Goal: Transaction & Acquisition: Book appointment/travel/reservation

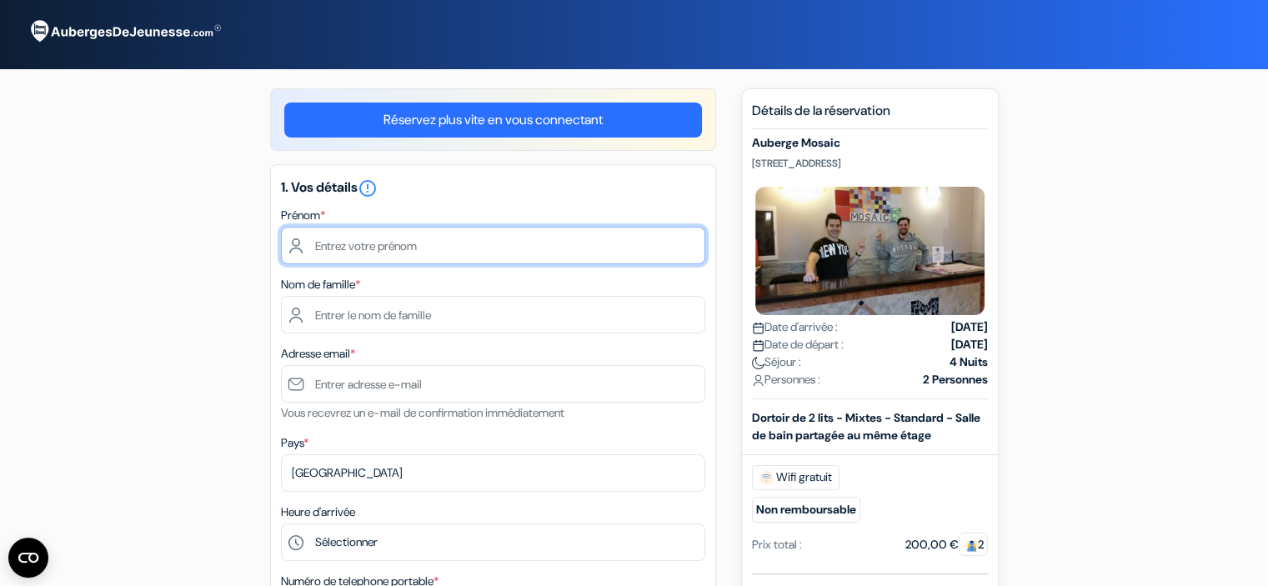
click at [435, 246] on input "text" at bounding box center [493, 246] width 424 height 38
click at [395, 243] on input "text" at bounding box center [493, 246] width 424 height 38
type input "Marilys"
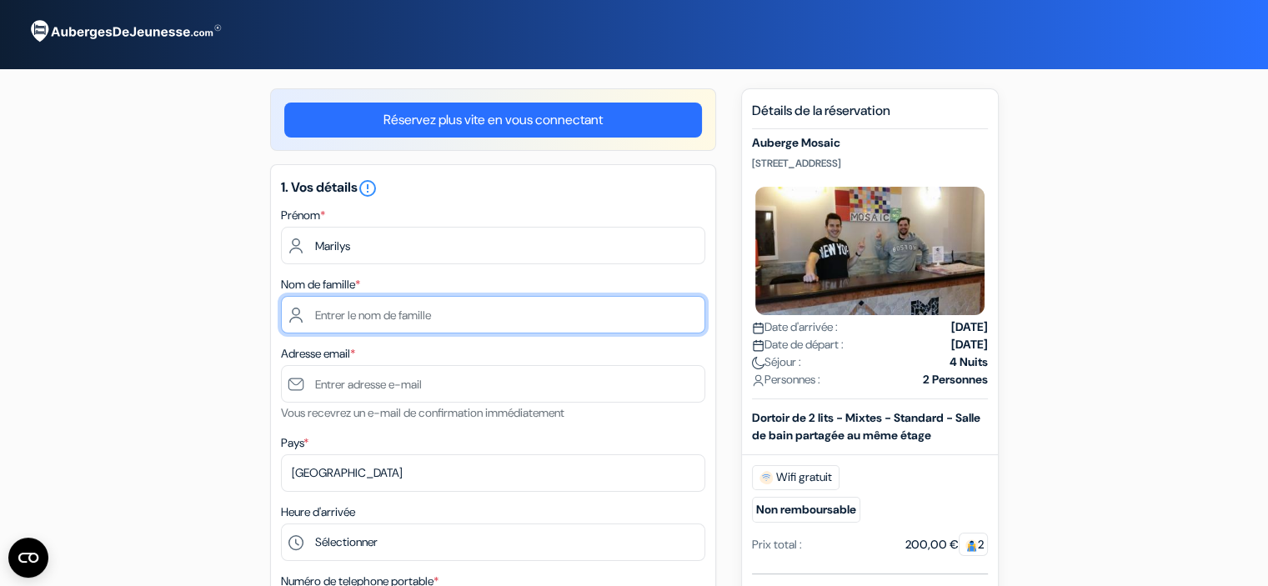
type input "AUDRAN"
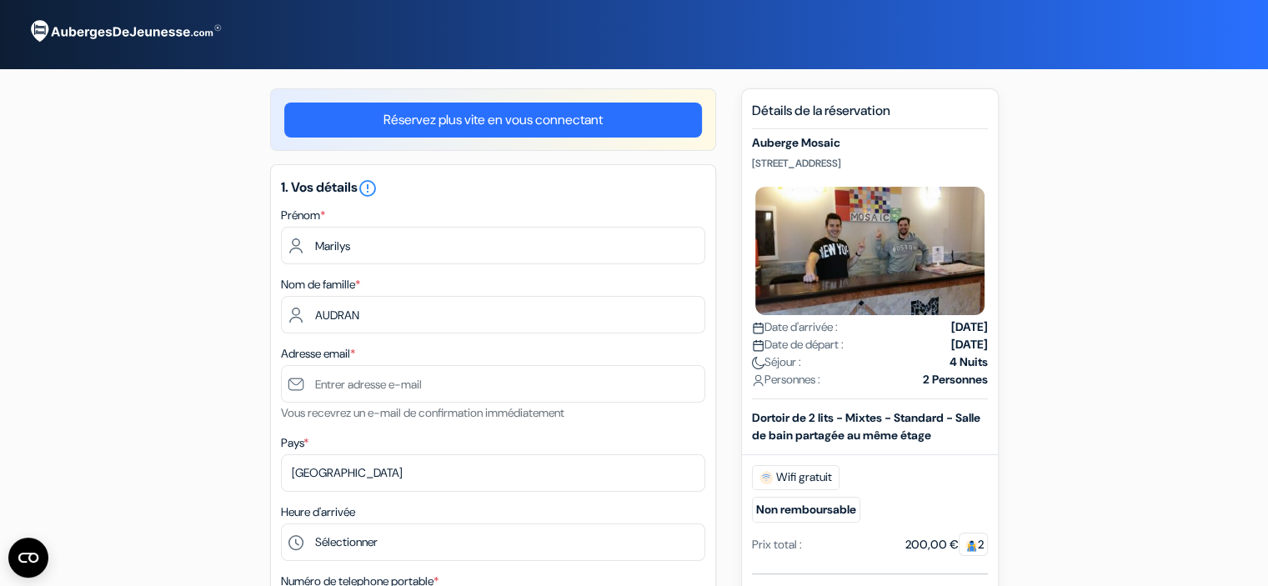
type input "[EMAIL_ADDRESS][DOMAIN_NAME]"
type input "+33666141071"
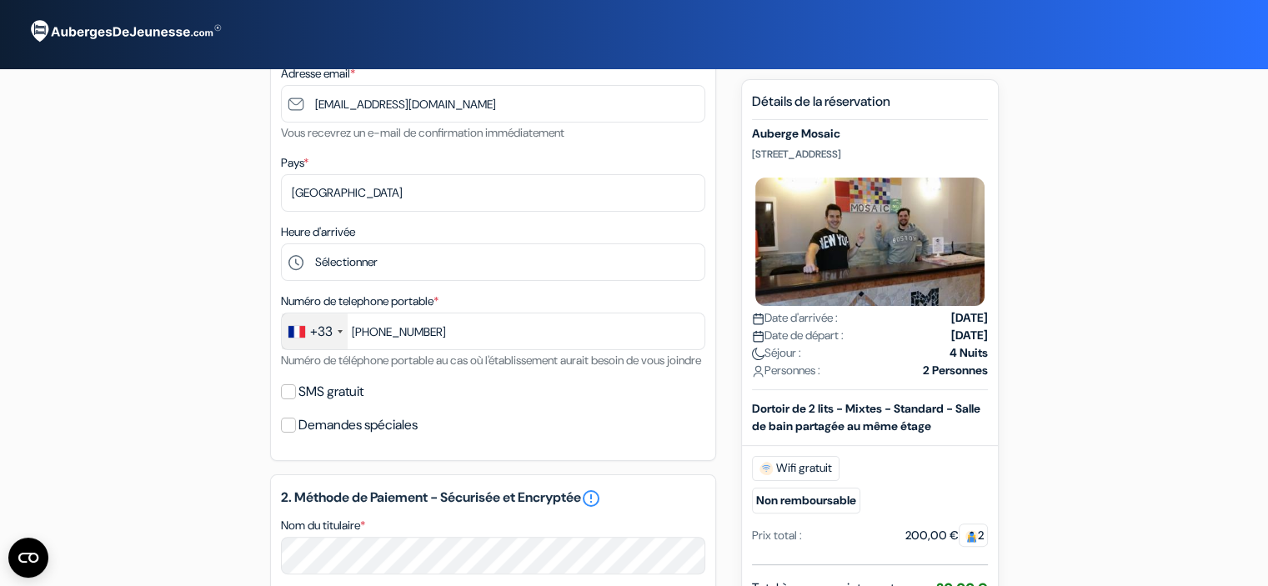
scroll to position [280, 0]
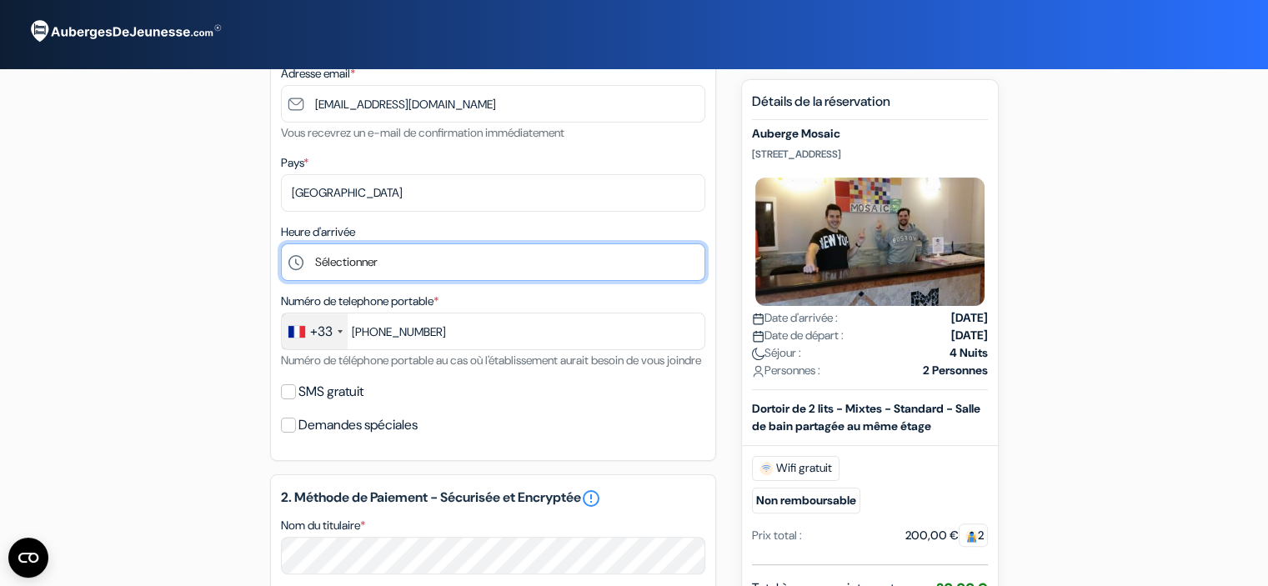
click at [355, 261] on select "Sélectionner 1:00 2:00 3:00 4:00 5:00 6:00 7:00 8:00 9:00 10:00 11:00 12:00 13:…" at bounding box center [493, 262] width 424 height 38
select select "0"
click at [281, 244] on select "Sélectionner 1:00 2:00 3:00 4:00 5:00 6:00 7:00 8:00 9:00 10:00 11:00 12:00 13:…" at bounding box center [493, 262] width 424 height 38
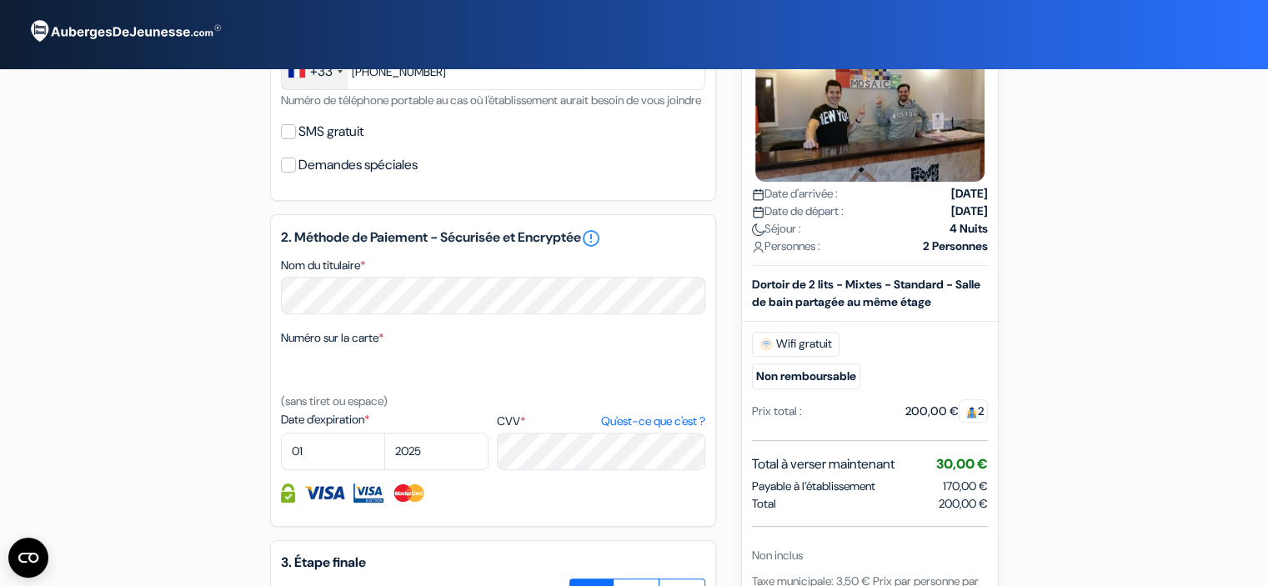
scroll to position [617, 0]
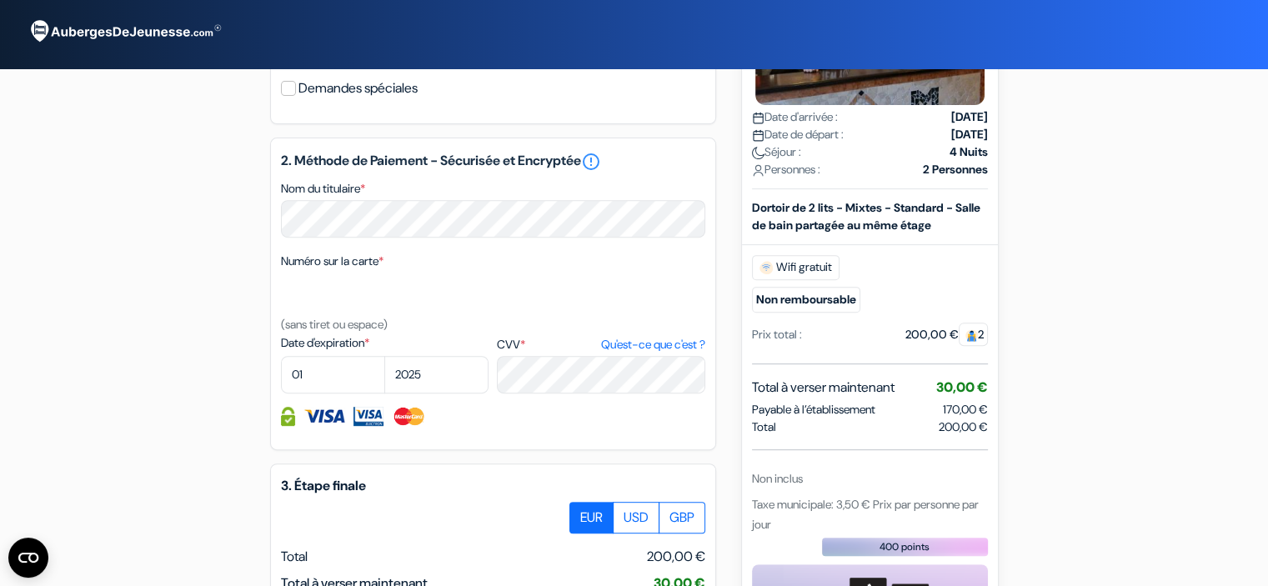
click at [330, 293] on div "Numéro sur la carte * (sans tiret ou espace)" at bounding box center [493, 292] width 424 height 83
click at [348, 393] on select "01 02 03 04 05 06 07 08 09 10 11 12" at bounding box center [333, 375] width 104 height 38
select select "02"
click at [281, 378] on select "01 02 03 04 05 06 07 08 09 10 11 12" at bounding box center [333, 375] width 104 height 38
click at [420, 393] on select "2025 2026 2027 2028 2029 2030 2031 2032 2033 2034 2035 2036 2037 2038 2039 2040…" at bounding box center [436, 375] width 104 height 38
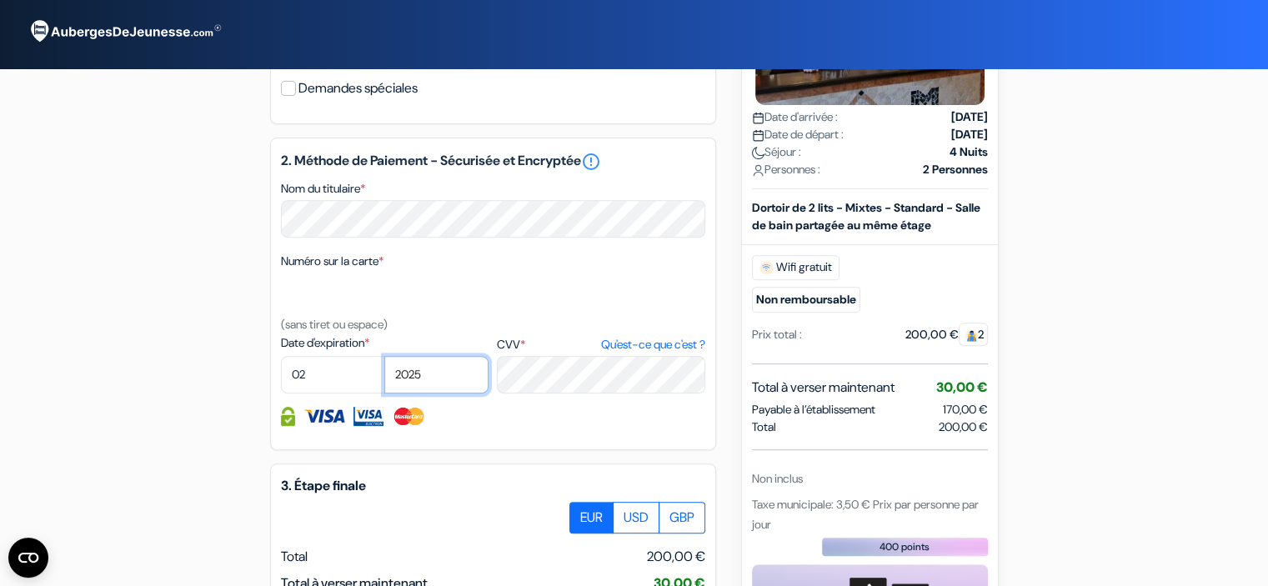
select select "2028"
click at [384, 378] on select "2025 2026 2027 2028 2029 2030 2031 2032 2033 2034 2035 2036 2037 2038 2039 2040…" at bounding box center [436, 375] width 104 height 38
click at [257, 436] on div "add_box Auberge Mosaic Via Cernaia 39/B, Rome, Italie Détails de l'établissemen…" at bounding box center [634, 144] width 1100 height 1344
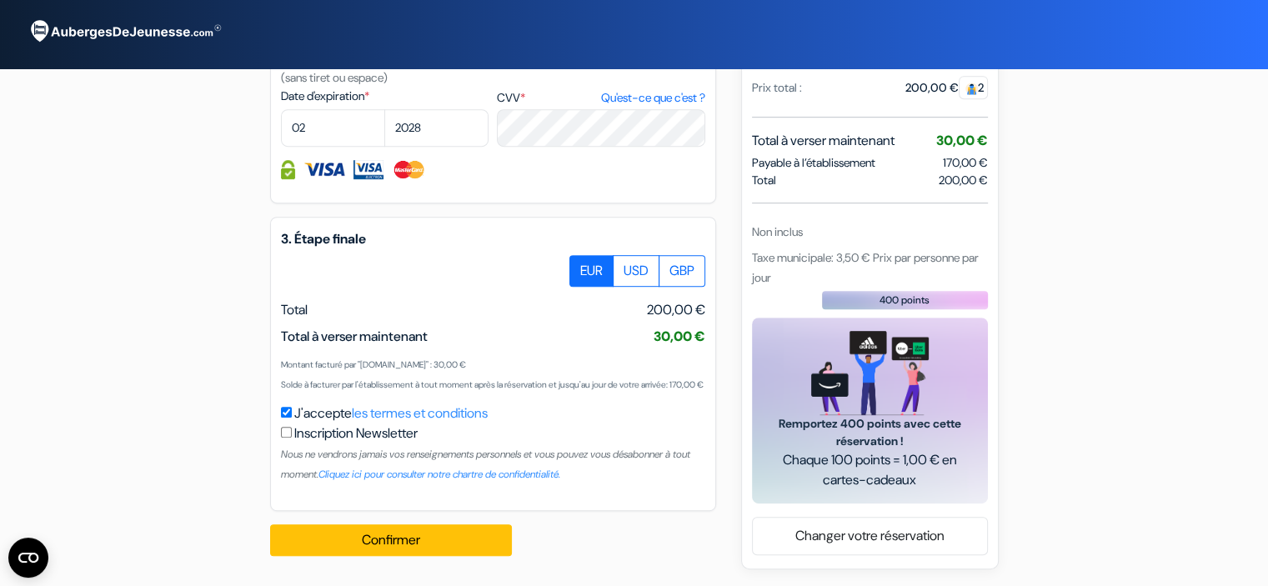
scroll to position [904, 0]
click at [336, 546] on button "Confirmer Loading..." at bounding box center [391, 540] width 242 height 32
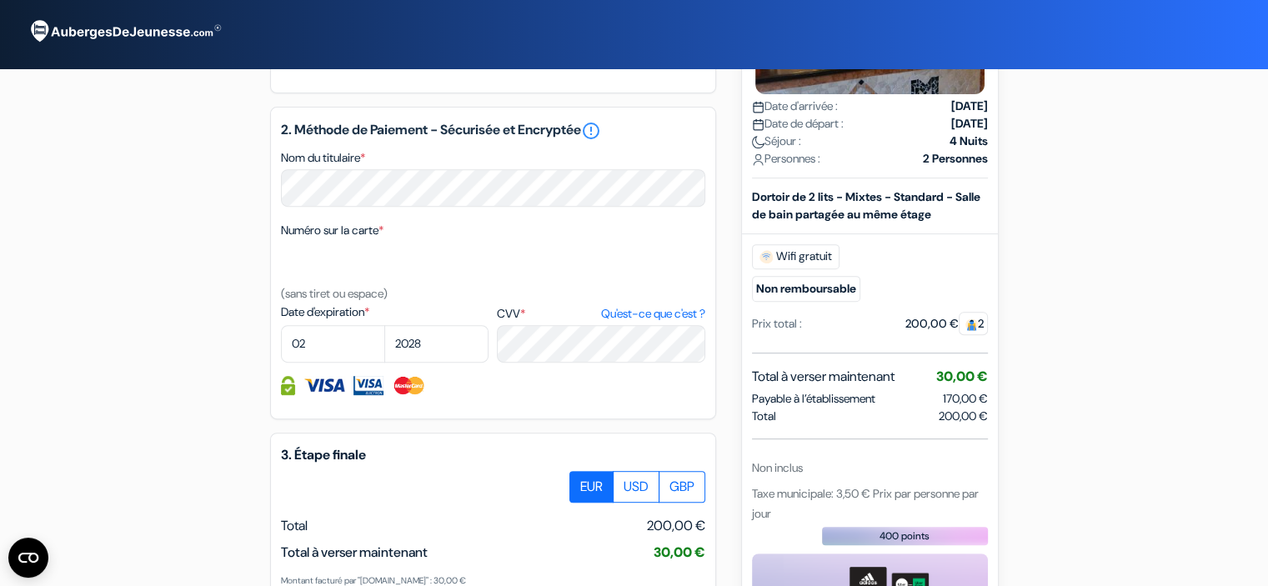
scroll to position [924, 0]
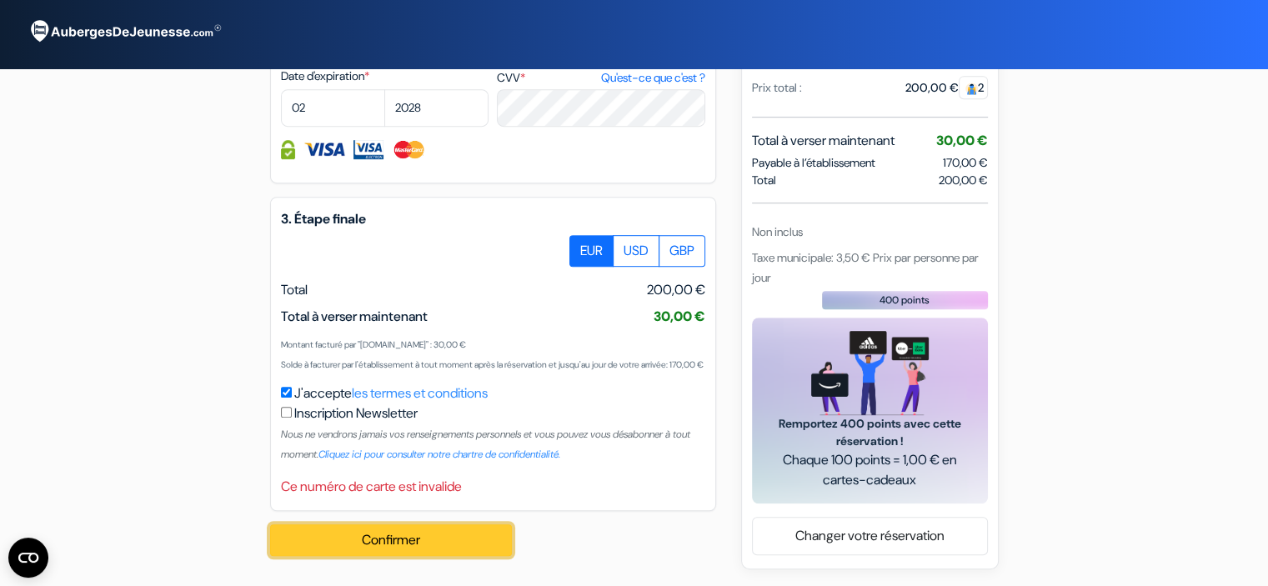
click at [317, 539] on button "Confirmer Loading..." at bounding box center [391, 540] width 242 height 32
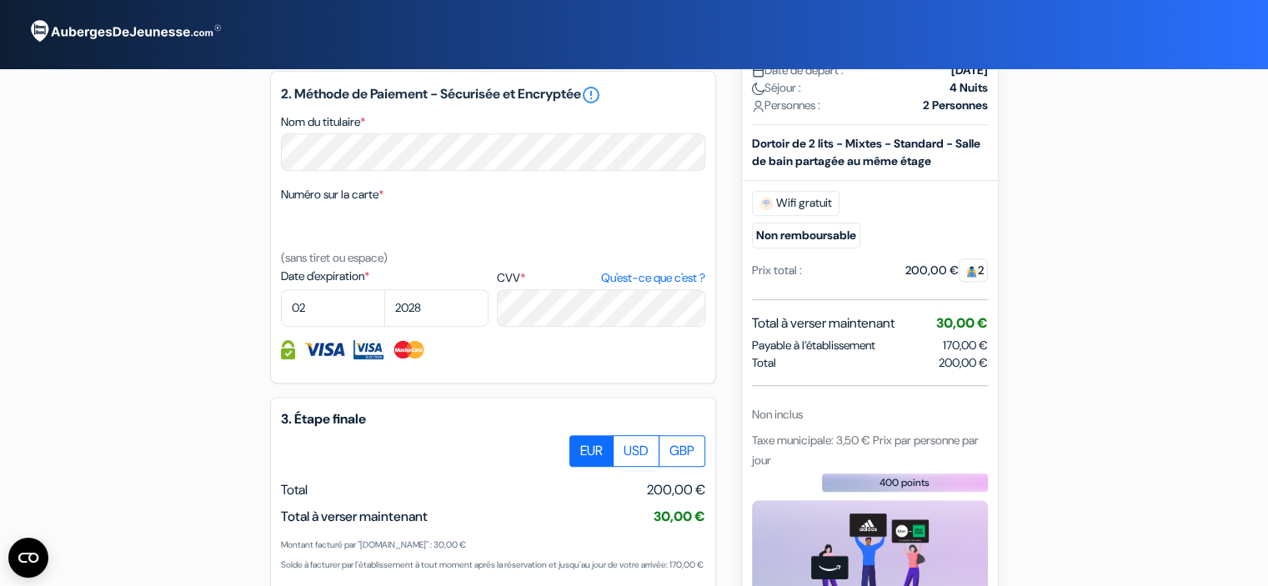
scroll to position [907, 0]
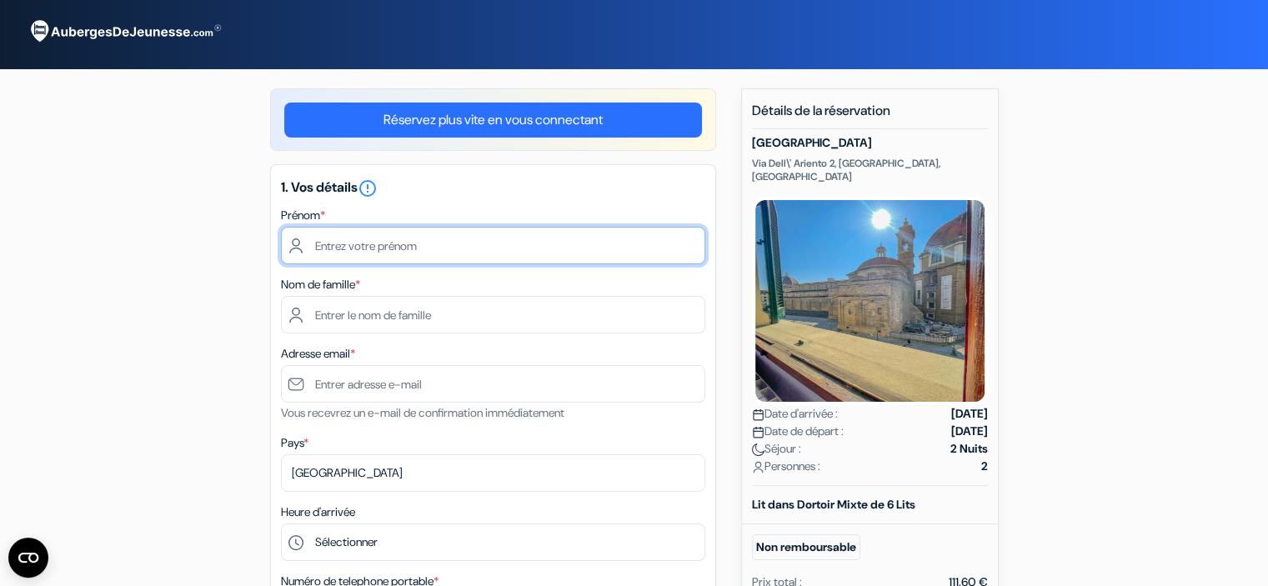
click at [409, 259] on input "text" at bounding box center [493, 246] width 424 height 38
type input "Marilys"
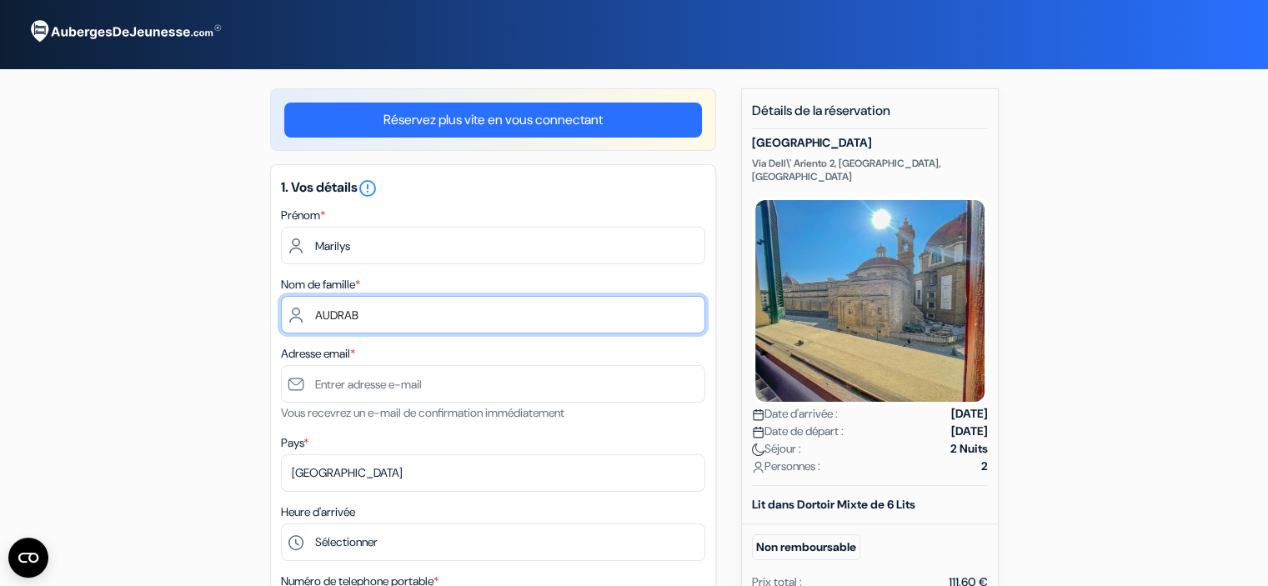
type input "AUDRAB"
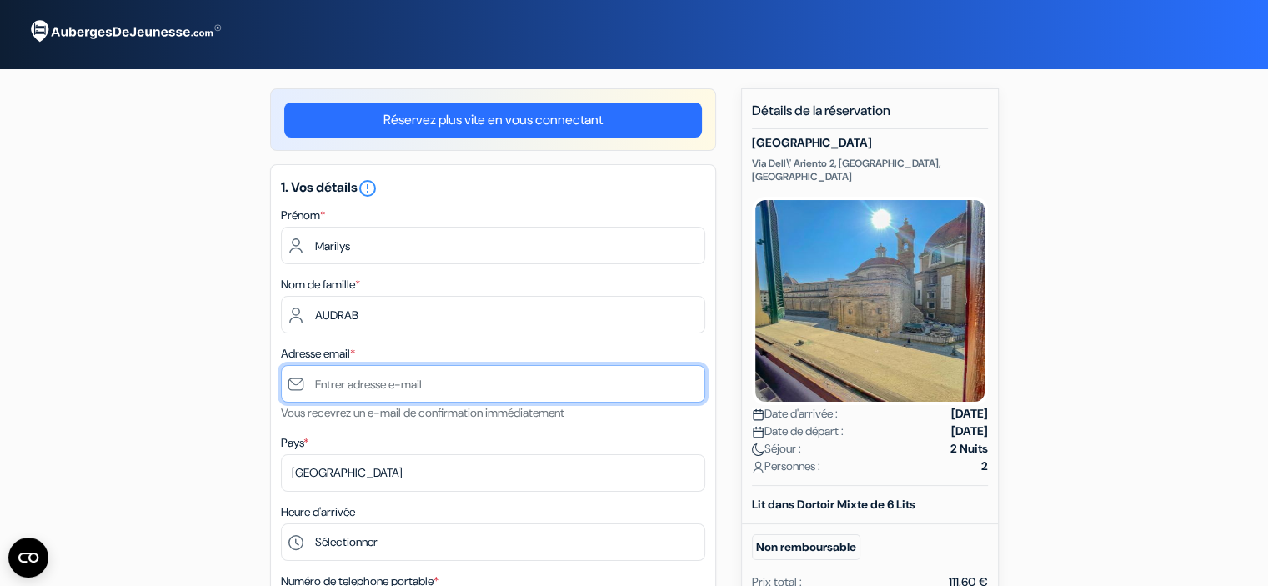
click at [377, 392] on input "text" at bounding box center [493, 384] width 424 height 38
type input "[EMAIL_ADDRESS][DOMAIN_NAME]"
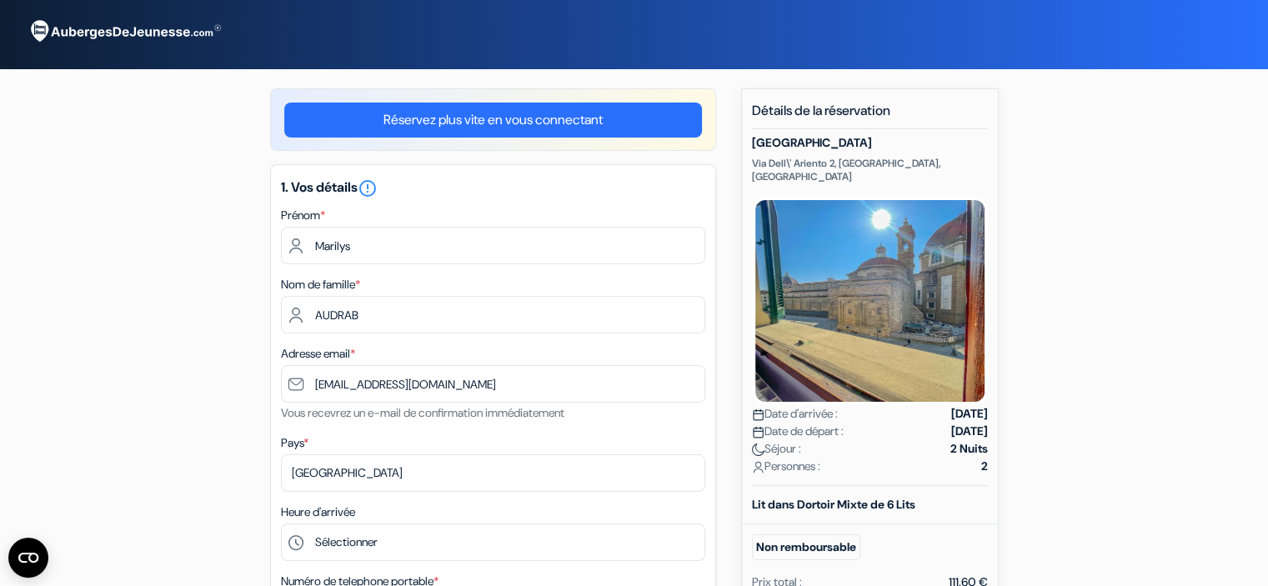
type input "+33666141071"
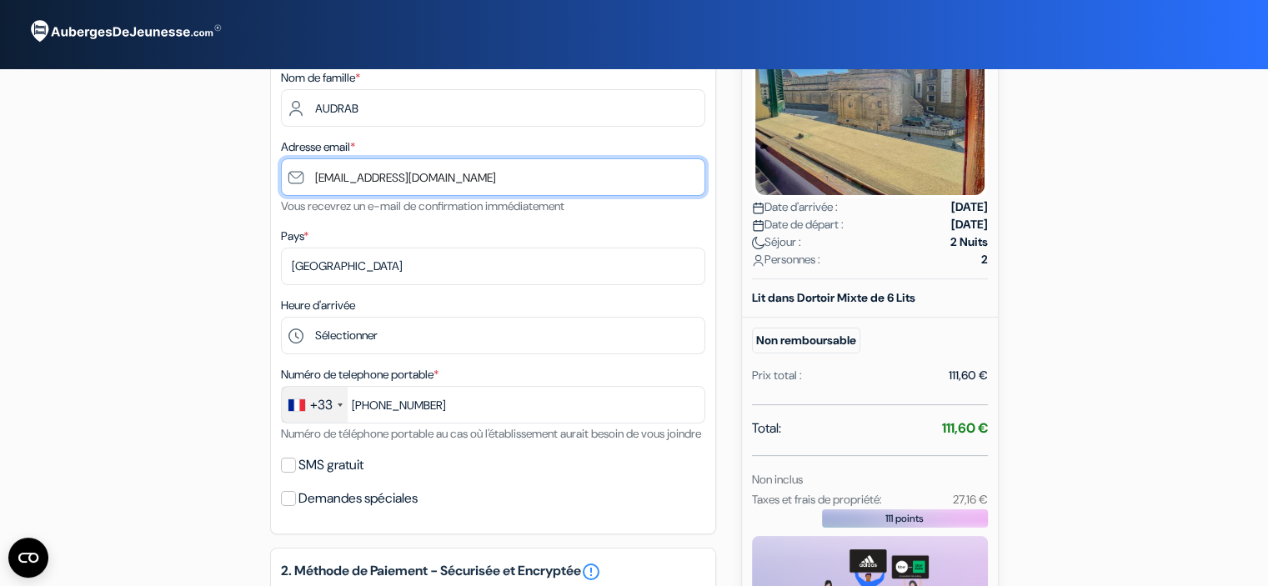
scroll to position [212, 0]
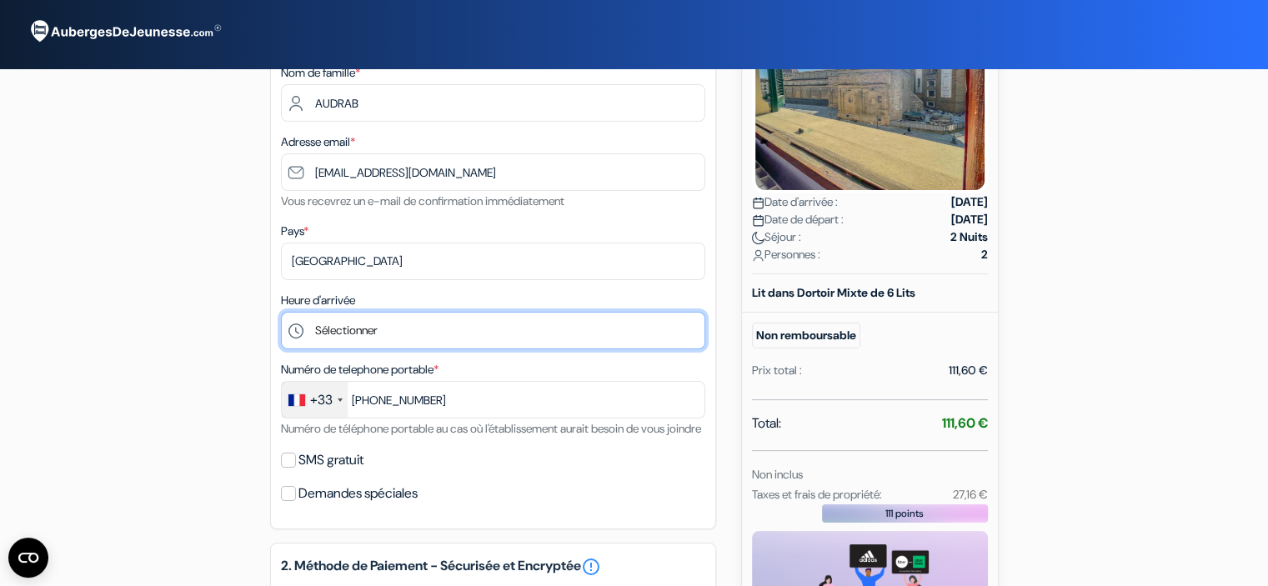
click at [425, 336] on select "Sélectionner 15:00 16:00 17:00 18:00 19:00 20:00 21:00 22:00 23:00 0:00" at bounding box center [493, 331] width 424 height 38
select select "15"
click at [281, 313] on select "Sélectionner 15:00 16:00 17:00 18:00 19:00 20:00 21:00 22:00 23:00 0:00" at bounding box center [493, 331] width 424 height 38
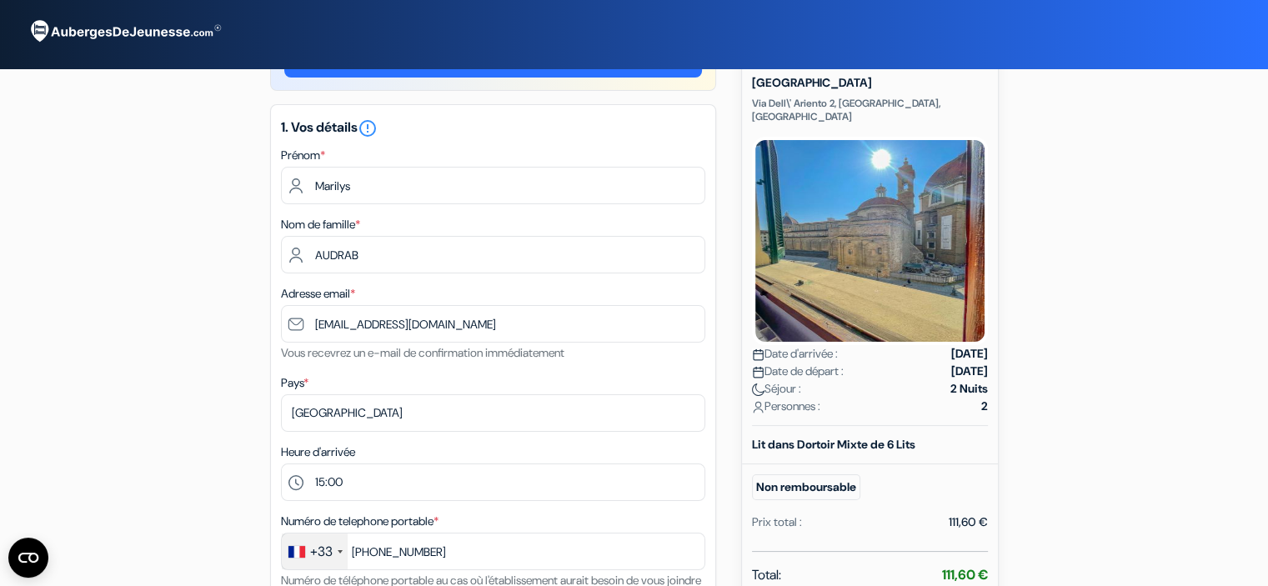
scroll to position [63, 0]
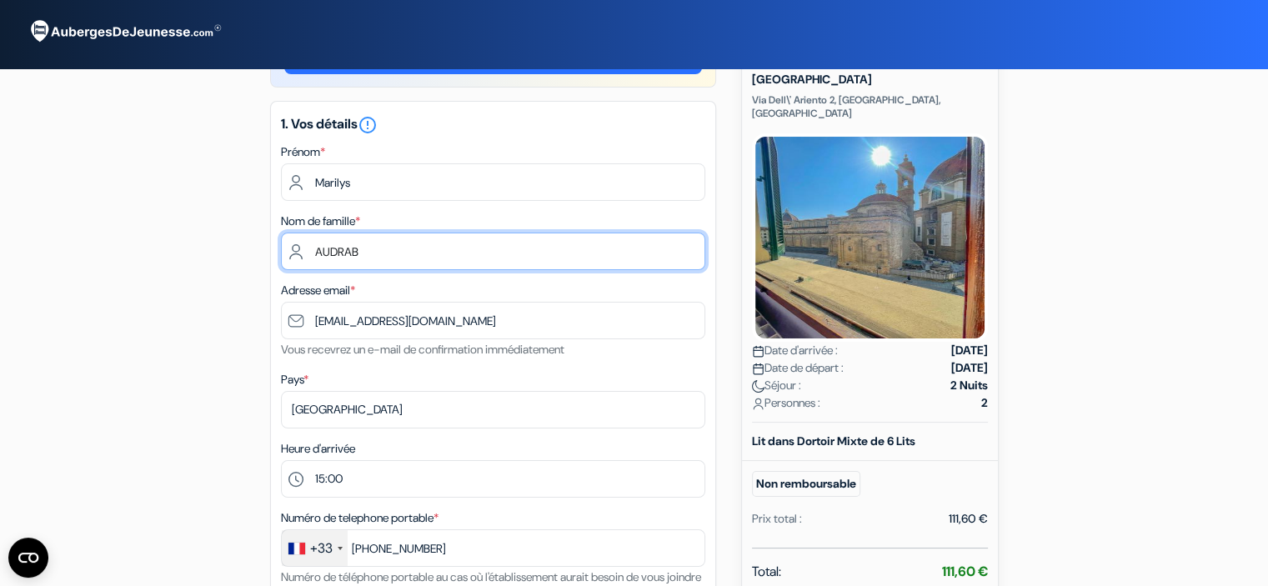
click at [412, 252] on input "AUDRAB" at bounding box center [493, 252] width 424 height 38
type input "AUDRAN"
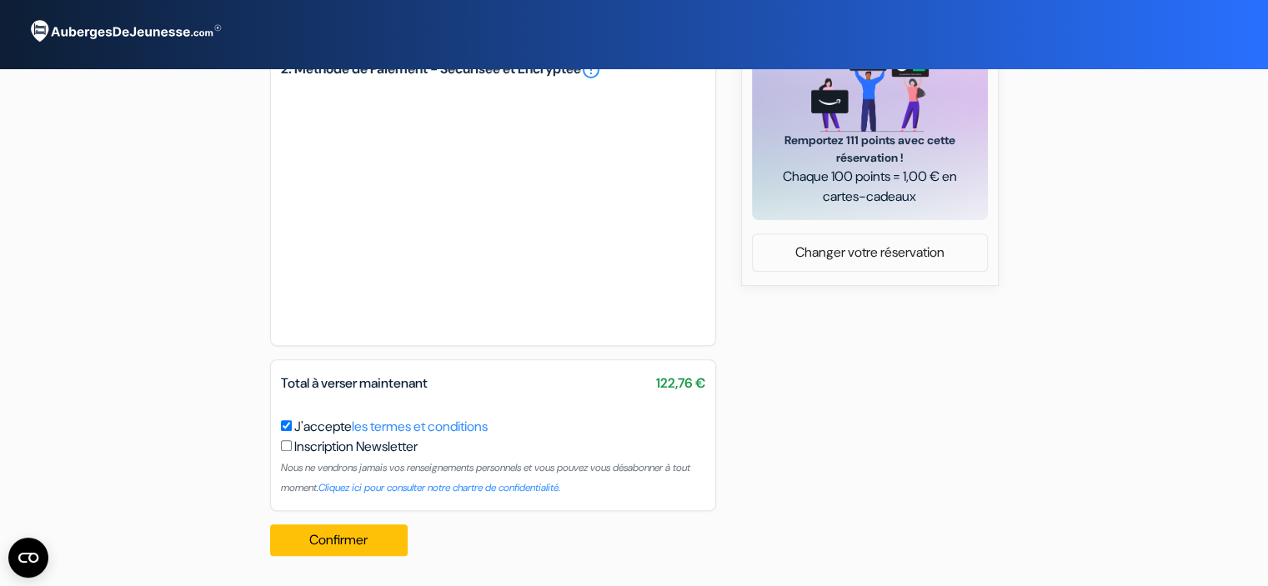
scroll to position [728, 0]
click at [340, 551] on button "Confirmer Loading..." at bounding box center [339, 540] width 138 height 32
